Goal: Check status: Check status

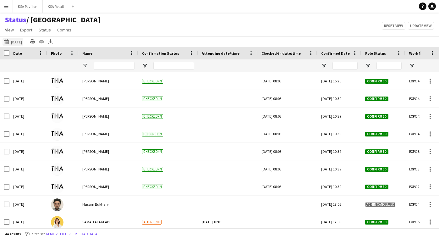
click at [23, 40] on button "[DATE] to [DATE] [DATE]" at bounding box center [13, 42] width 21 height 8
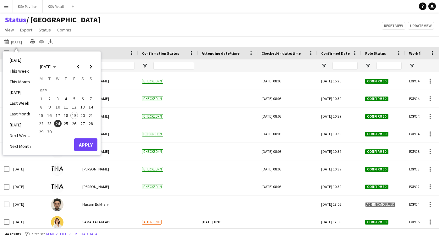
click at [57, 125] on span "24" at bounding box center [58, 124] width 8 height 8
click at [87, 146] on button "Apply" at bounding box center [85, 144] width 23 height 13
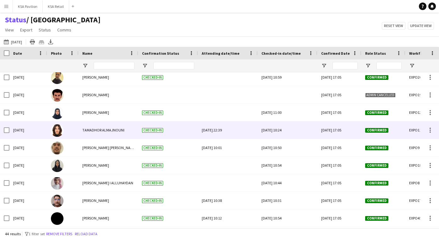
scroll to position [286, 0]
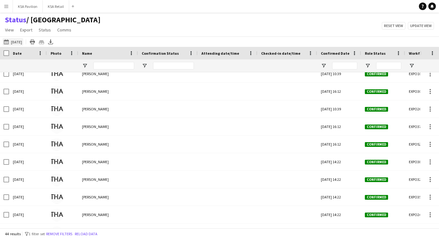
click at [21, 43] on button "[DATE] to [DATE] [DATE]" at bounding box center [13, 42] width 21 height 8
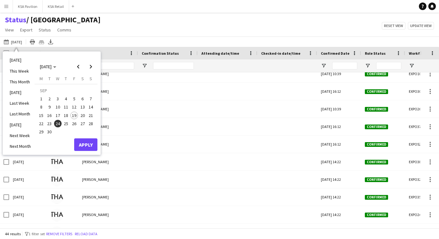
click at [58, 125] on span "24" at bounding box center [58, 124] width 8 height 8
click at [80, 144] on button "Apply" at bounding box center [85, 144] width 23 height 13
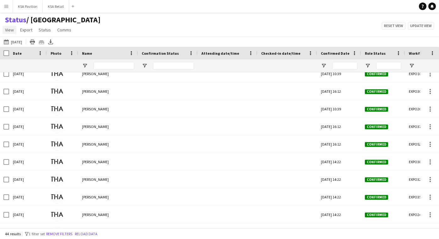
click at [6, 31] on span "View" at bounding box center [9, 30] width 9 height 6
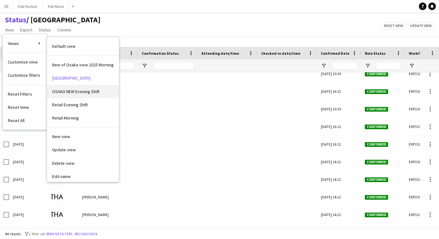
click at [59, 90] on span "OSAKA NEW Evening Shift" at bounding box center [75, 92] width 47 height 6
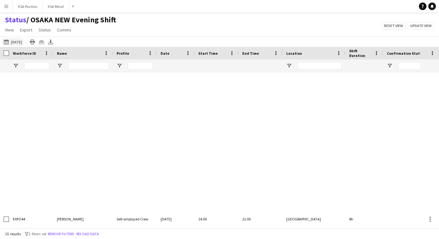
click at [22, 41] on button "[DATE] to [DATE] [DATE]" at bounding box center [13, 42] width 21 height 8
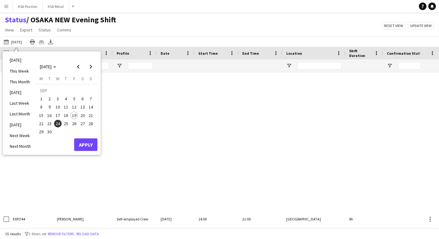
click at [59, 124] on span "24" at bounding box center [58, 124] width 8 height 8
click at [80, 143] on button "Apply" at bounding box center [85, 144] width 23 height 13
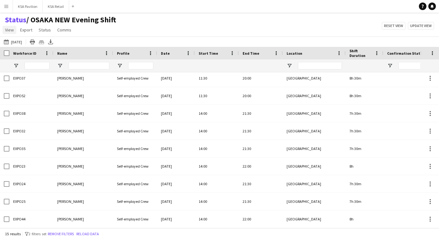
click at [10, 30] on span "View" at bounding box center [9, 30] width 9 height 6
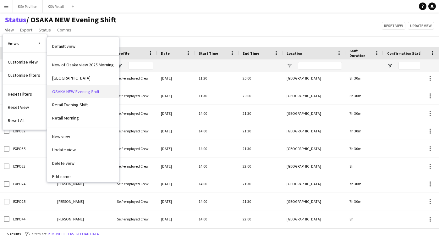
click at [65, 91] on span "OSAKA NEW Evening Shift" at bounding box center [75, 92] width 47 height 6
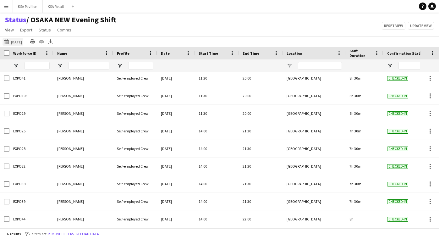
click at [20, 43] on button "[DATE] to [DATE] [DATE]" at bounding box center [13, 42] width 21 height 8
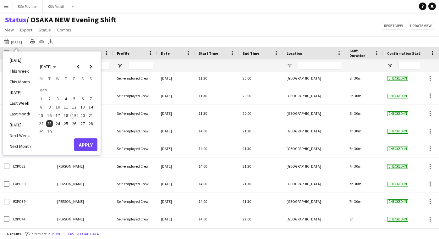
click at [56, 124] on span "24" at bounding box center [58, 124] width 8 height 8
click at [88, 143] on button "Apply" at bounding box center [85, 144] width 23 height 13
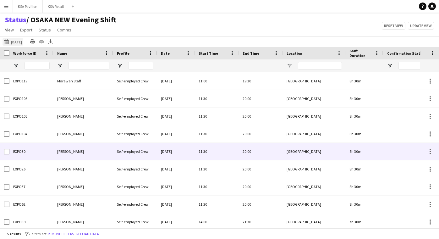
click at [23, 42] on button "[DATE] to [DATE] [DATE]" at bounding box center [13, 42] width 21 height 8
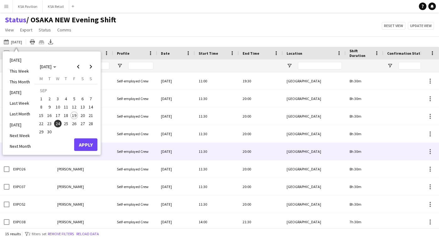
click at [59, 124] on span "24" at bounding box center [58, 124] width 8 height 8
click at [88, 145] on button "Apply" at bounding box center [85, 144] width 23 height 13
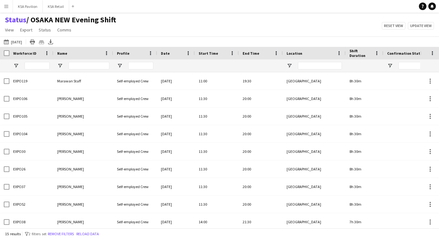
click at [104, 7] on app-navbar "Menu Boards Boards Boards All jobs Status Workforce Workforce My Workforce Recr…" at bounding box center [219, 6] width 439 height 13
click at [23, 42] on button "[DATE] to [DATE] [DATE]" at bounding box center [13, 42] width 21 height 8
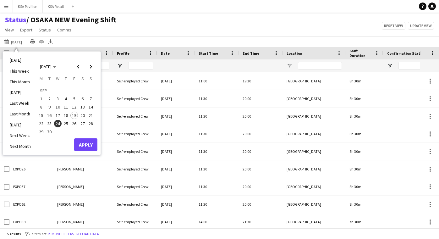
click at [59, 123] on span "24" at bounding box center [58, 124] width 8 height 8
click at [87, 146] on button "Apply" at bounding box center [85, 144] width 23 height 13
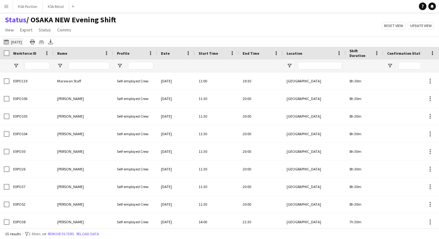
click at [21, 41] on button "[DATE] to [DATE] [DATE]" at bounding box center [13, 42] width 21 height 8
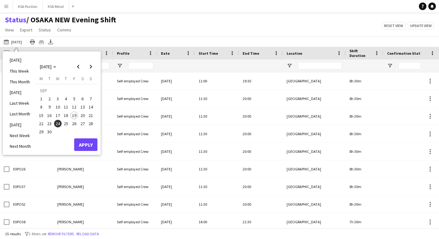
click at [59, 124] on span "24" at bounding box center [58, 124] width 8 height 8
click at [86, 147] on button "Apply" at bounding box center [85, 144] width 23 height 13
